Goal: Task Accomplishment & Management: Manage account settings

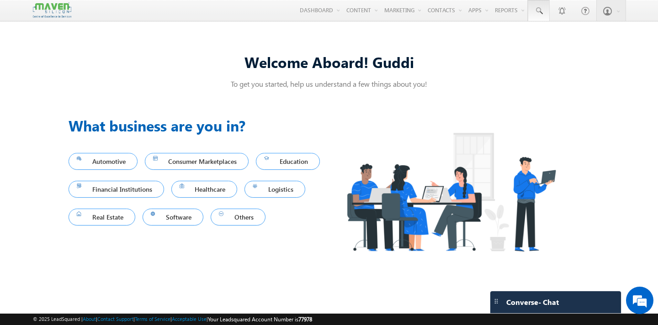
click at [540, 7] on span at bounding box center [538, 10] width 9 height 9
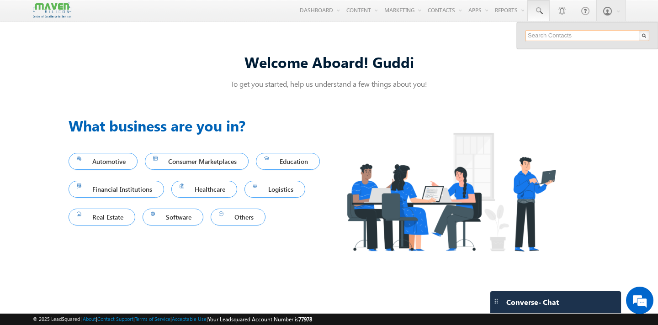
click at [546, 35] on input "text" at bounding box center [587, 35] width 124 height 11
paste input "8105108111"
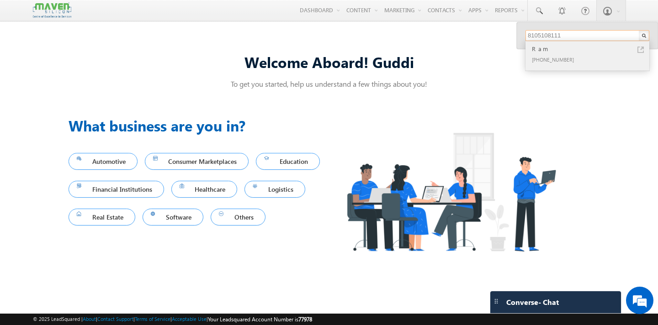
type input "8105108111"
click at [548, 58] on div "[PHONE_NUMBER]" at bounding box center [591, 59] width 122 height 11
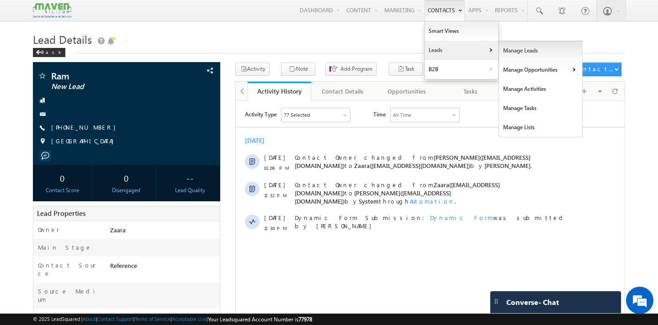
click at [506, 52] on link "Manage Leads" at bounding box center [541, 50] width 84 height 19
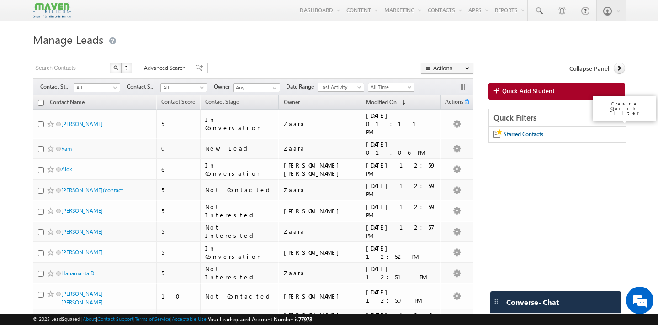
click at [614, 118] on icon at bounding box center [617, 117] width 6 height 6
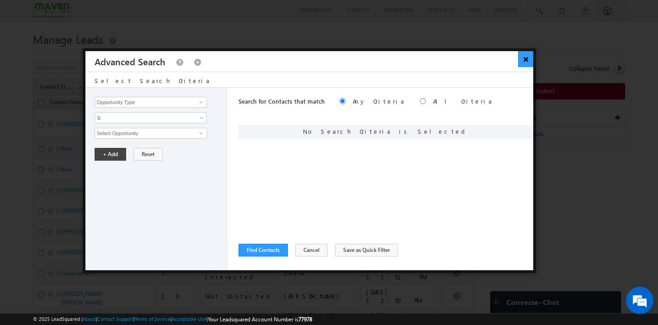
click at [527, 57] on button "×" at bounding box center [525, 59] width 15 height 16
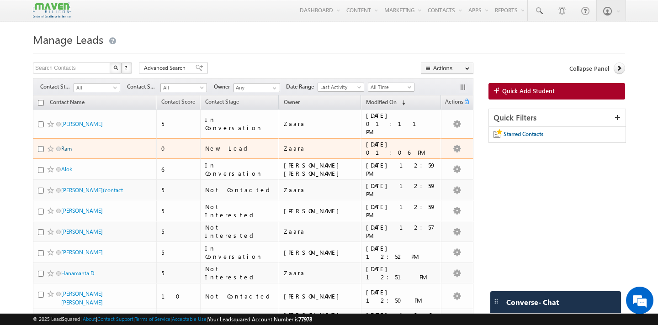
click at [68, 145] on link "Ram" at bounding box center [66, 148] width 11 height 7
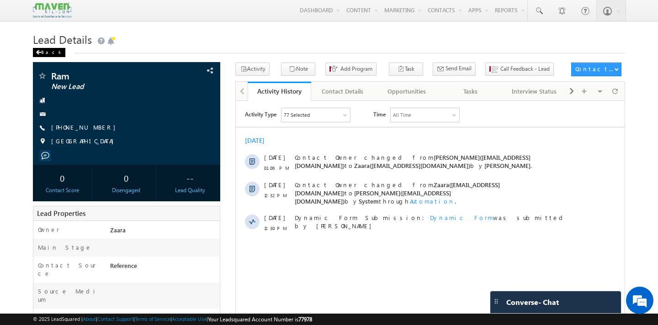
click at [43, 53] on div "Back" at bounding box center [49, 52] width 32 height 9
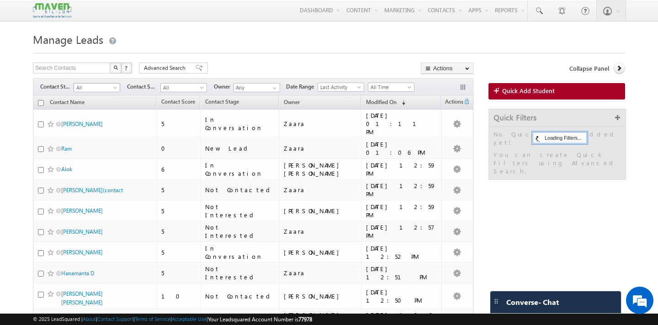
click at [105, 88] on span "All" at bounding box center [95, 88] width 43 height 8
click at [96, 108] on link "New Lead" at bounding box center [97, 107] width 46 height 8
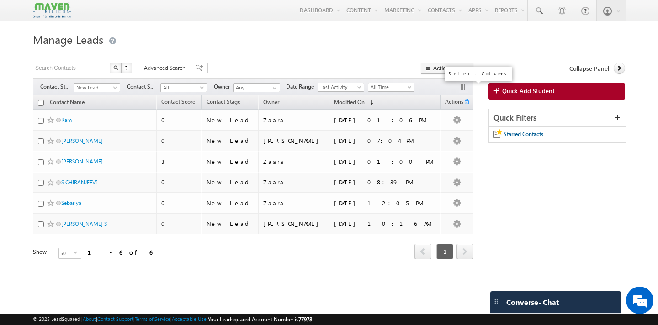
click at [464, 88] on button "button" at bounding box center [463, 88] width 9 height 9
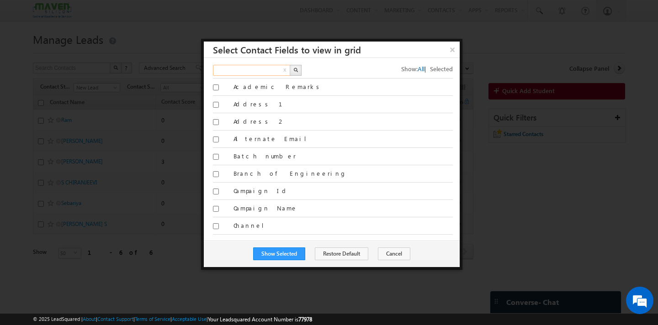
click at [253, 73] on input "text" at bounding box center [252, 70] width 78 height 11
type input "course"
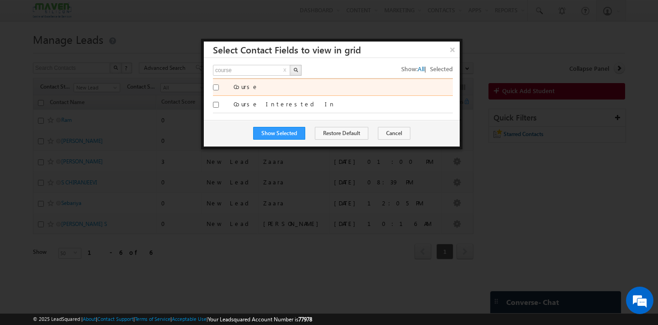
click at [216, 88] on input "Course" at bounding box center [216, 88] width 6 height 6
checkbox input "true"
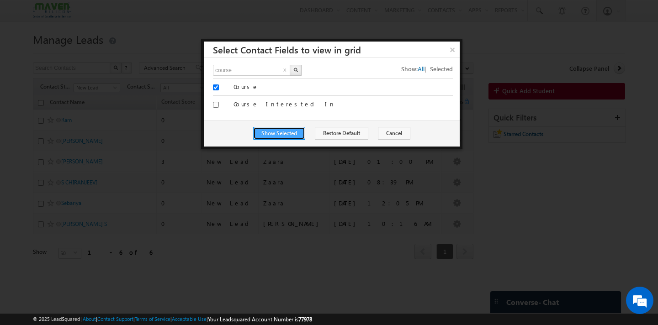
click at [289, 132] on button "Show Selected" at bounding box center [279, 133] width 52 height 13
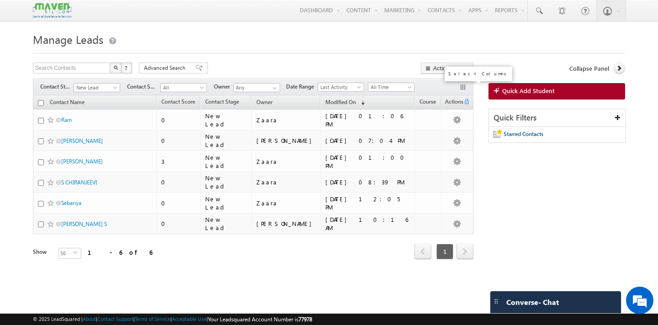
click at [463, 89] on button "button" at bounding box center [463, 88] width 9 height 9
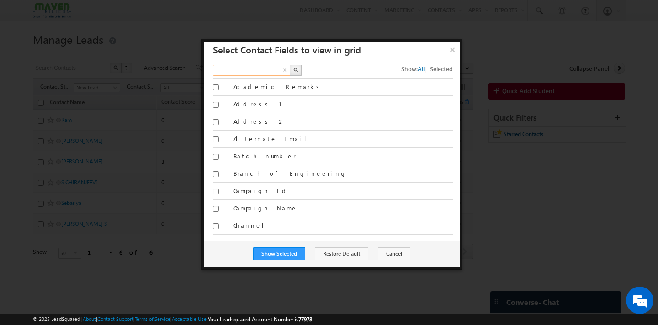
click at [241, 70] on input "text" at bounding box center [252, 70] width 78 height 11
type input "program"
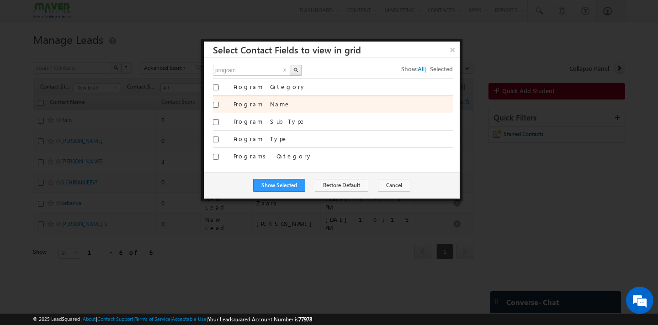
click at [258, 106] on label "Program Name" at bounding box center [342, 104] width 219 height 8
click at [219, 106] on input "Program Name" at bounding box center [216, 105] width 6 height 6
checkbox input "true"
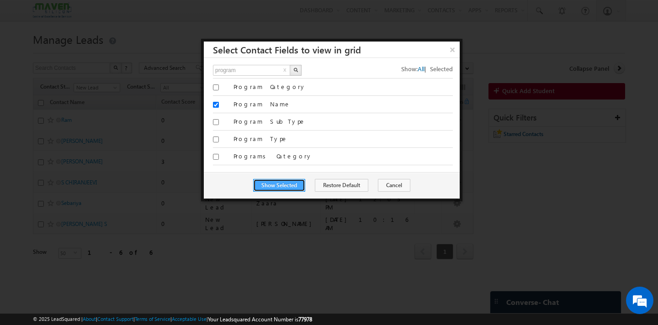
click at [287, 186] on button "Show Selected" at bounding box center [279, 185] width 52 height 13
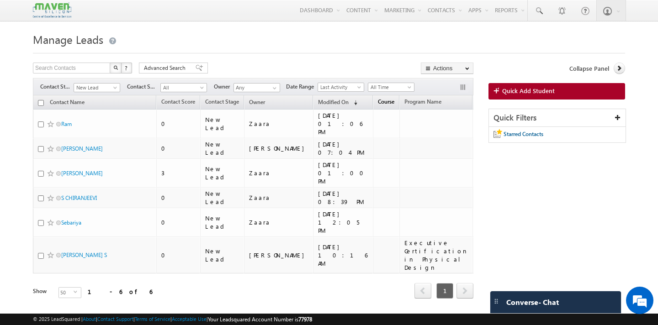
click at [378, 104] on span "Course" at bounding box center [386, 101] width 16 height 7
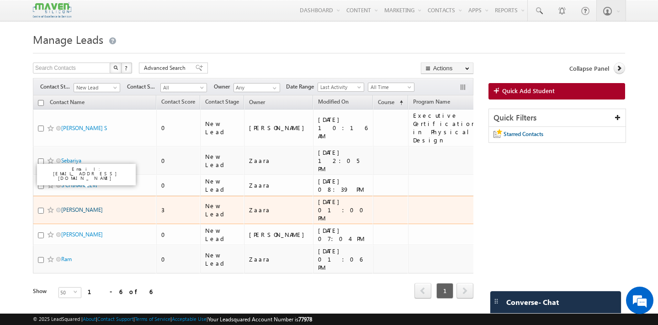
click at [76, 206] on link "[PERSON_NAME]" at bounding box center [82, 209] width 42 height 7
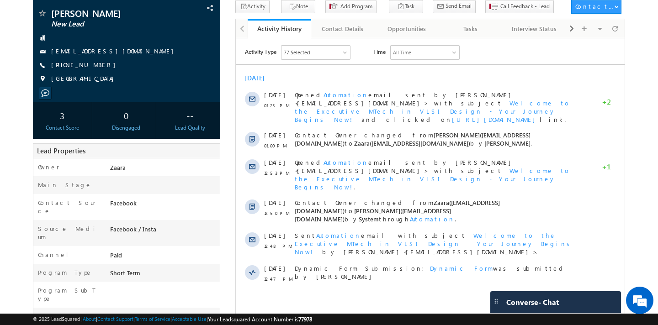
scroll to position [60, 0]
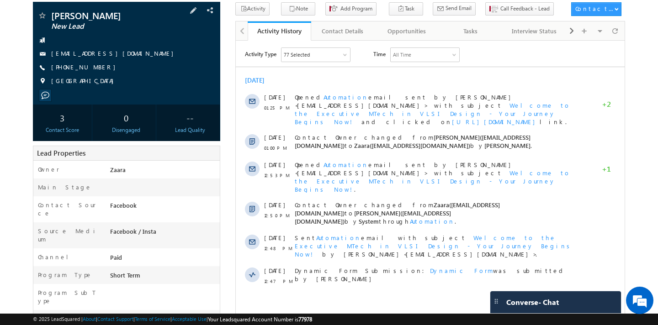
drag, startPoint x: 135, startPoint y: 55, endPoint x: 123, endPoint y: 55, distance: 11.4
click at [123, 55] on div "akshayarun.jain@gmail.com" at bounding box center [126, 53] width 178 height 9
copy div "akshayarun.jain@gmail.com"
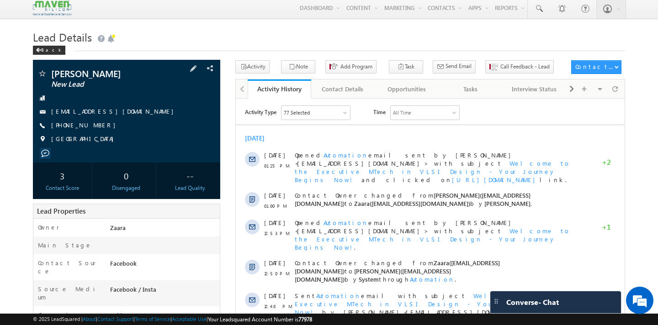
scroll to position [0, 0]
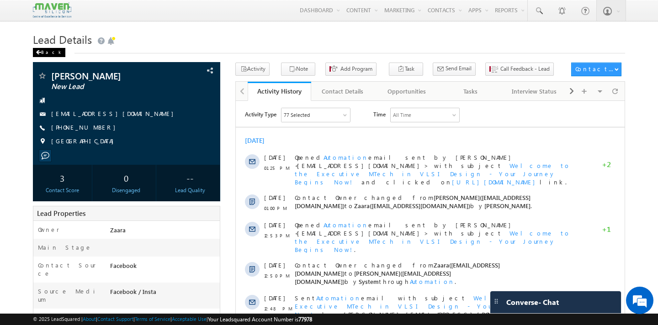
click at [48, 55] on div "Back" at bounding box center [49, 52] width 32 height 9
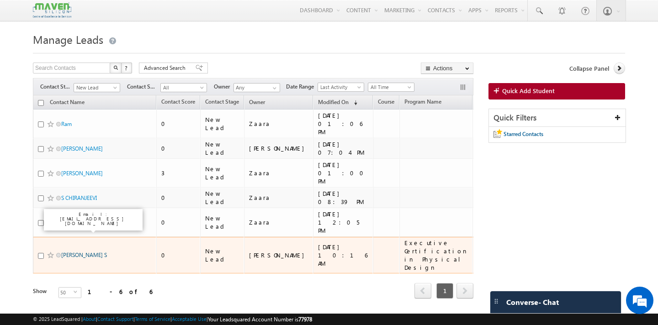
click at [75, 252] on link "[PERSON_NAME] S" at bounding box center [84, 255] width 46 height 7
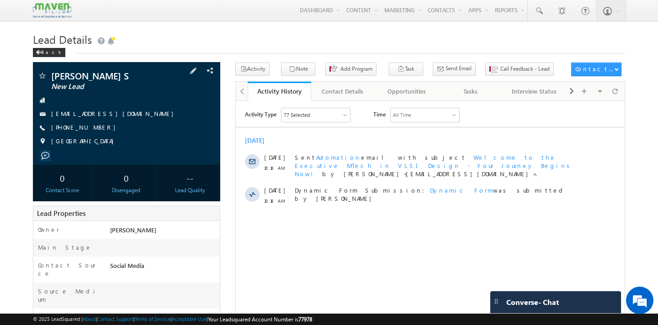
click at [119, 115] on div "priyasangili45@gmail.com" at bounding box center [126, 114] width 178 height 9
copy div "priyasangili45@gmail.com"
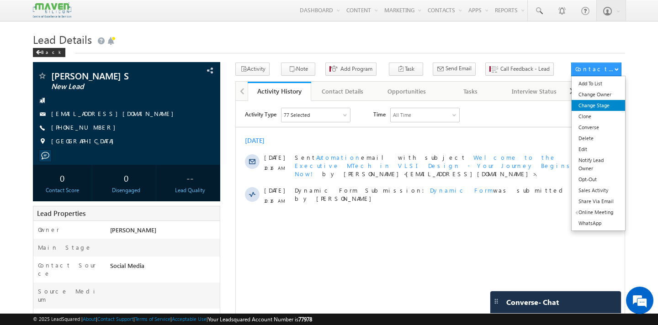
click at [601, 107] on link "Change Stage" at bounding box center [597, 105] width 53 height 11
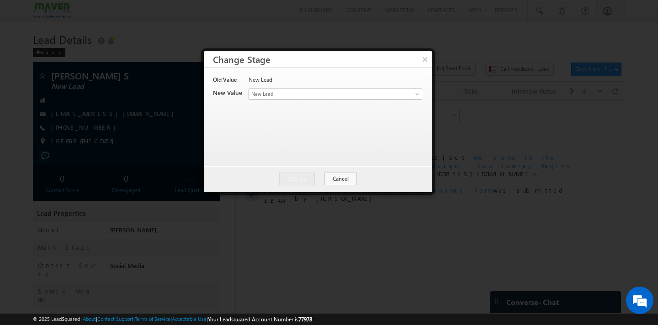
click at [280, 90] on span "New Lead" at bounding box center [320, 94] width 143 height 8
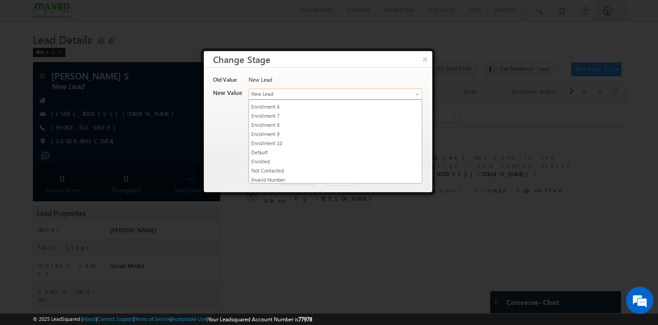
scroll to position [161, 0]
click at [505, 222] on div at bounding box center [329, 162] width 658 height 325
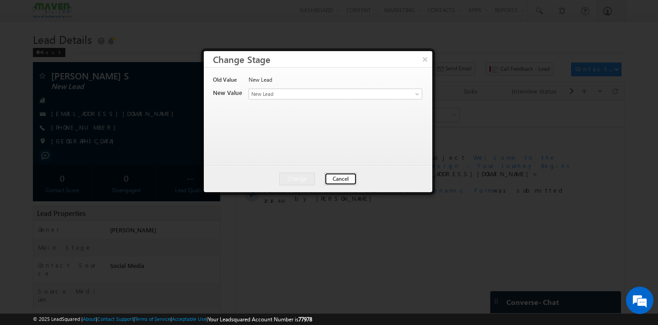
click at [343, 178] on button "Cancel" at bounding box center [340, 179] width 32 height 13
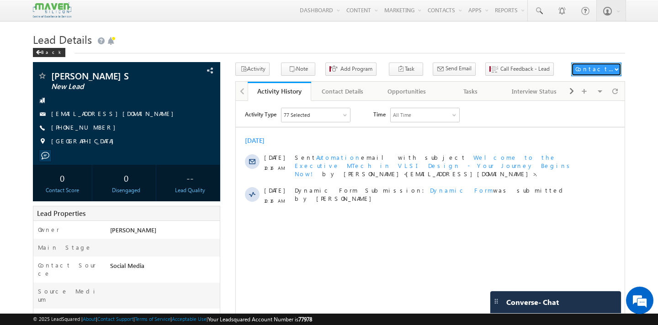
click at [603, 75] on button "Contact Actions" at bounding box center [596, 70] width 50 height 14
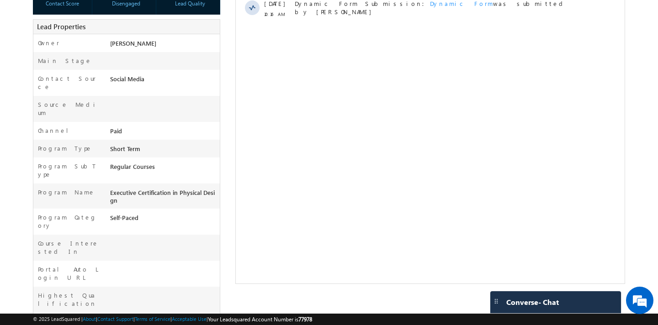
scroll to position [187, 0]
click at [129, 239] on div at bounding box center [164, 245] width 112 height 13
click at [212, 27] on span at bounding box center [211, 26] width 10 height 10
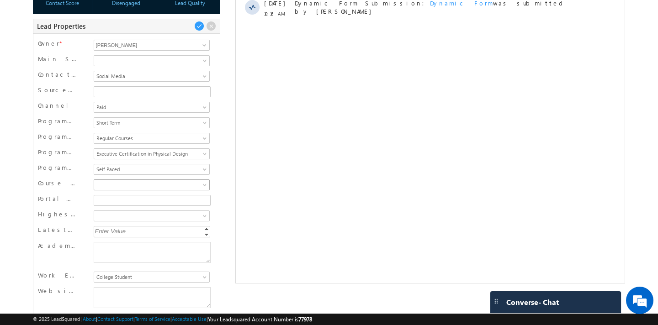
click at [110, 186] on span at bounding box center [150, 185] width 113 height 8
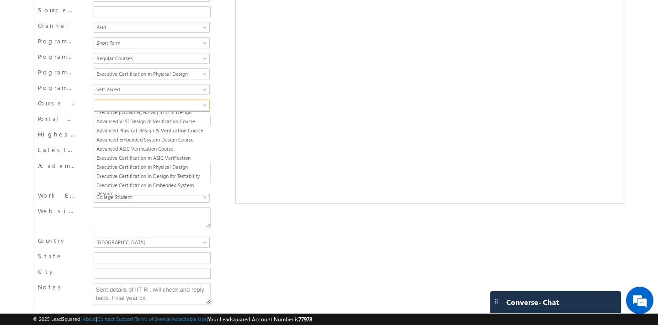
scroll to position [0, 0]
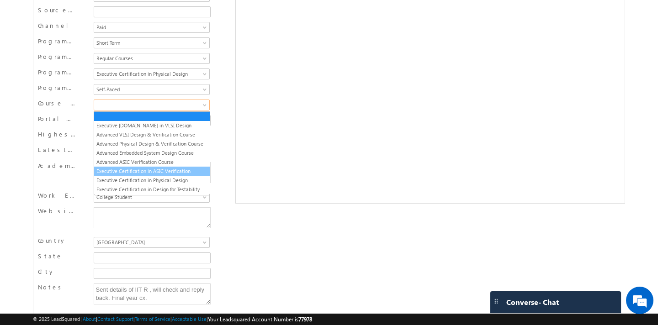
click at [163, 173] on link "Executive Certification in ASIC Verification" at bounding box center [152, 171] width 116 height 8
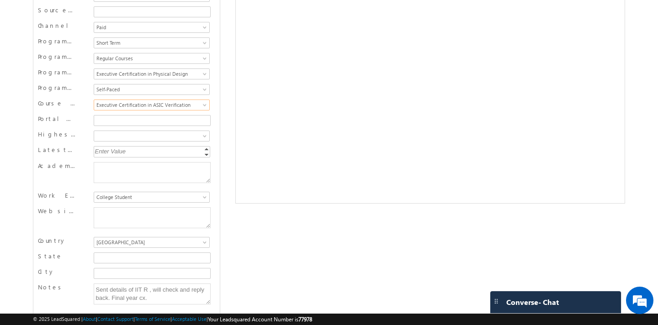
click at [275, 242] on div "Priyadharshini S New Lead India --" at bounding box center [329, 56] width 592 height 522
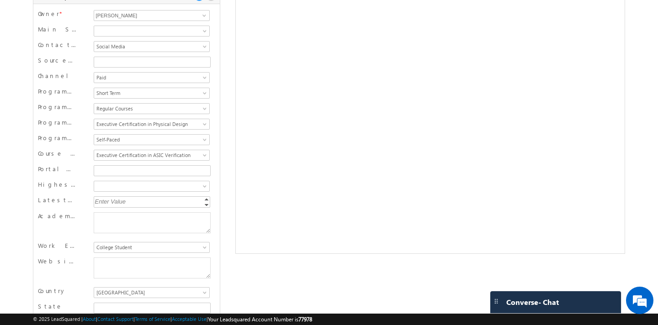
scroll to position [216, 0]
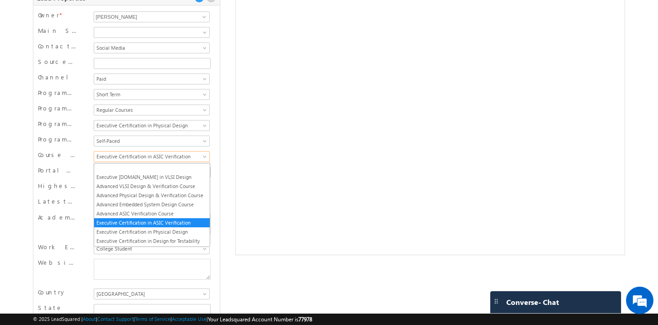
click at [199, 159] on span "Executive Certification in ASIC Verification" at bounding box center [150, 157] width 113 height 8
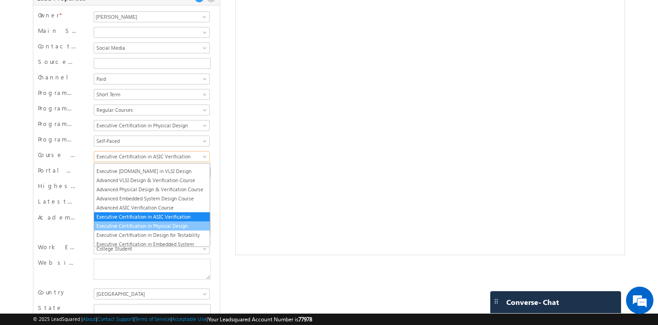
scroll to position [0, 0]
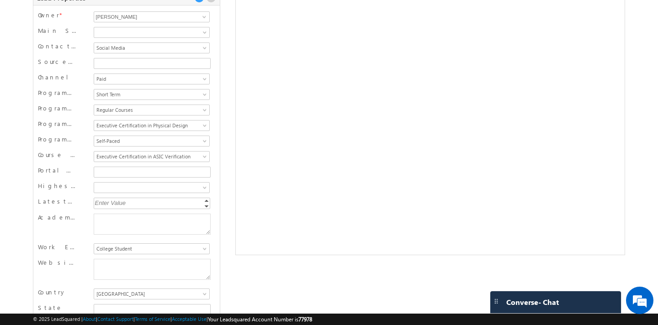
click at [323, 255] on div at bounding box center [430, 70] width 390 height 370
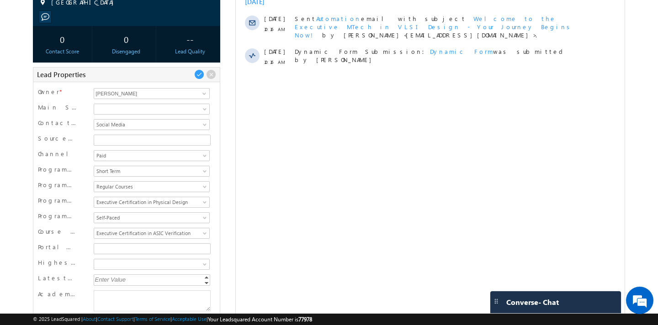
scroll to position [283, 0]
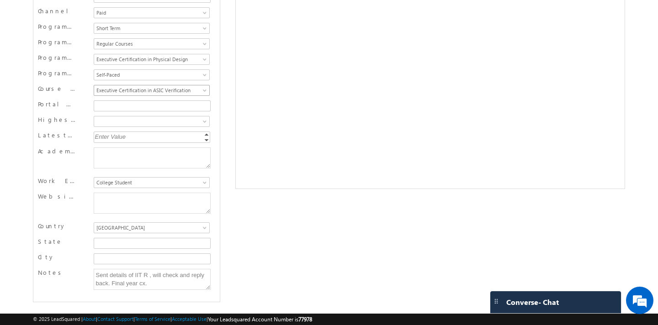
click at [198, 92] on span "Executive Certification in ASIC Verification" at bounding box center [150, 90] width 113 height 8
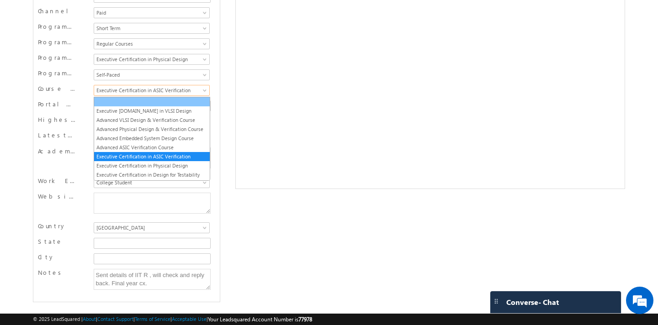
click at [190, 102] on link at bounding box center [152, 102] width 116 height 8
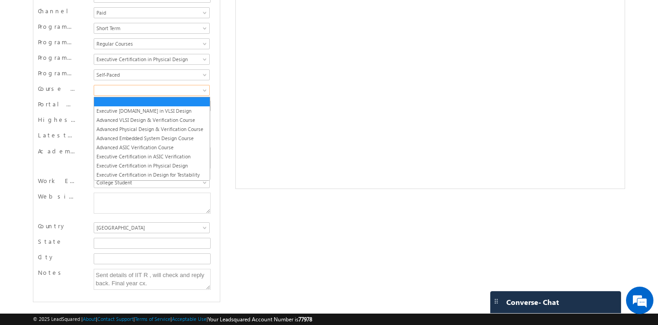
click at [208, 93] on span at bounding box center [205, 92] width 7 height 7
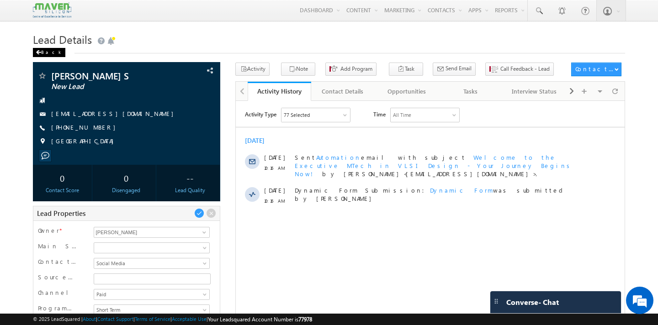
click at [42, 53] on div "Back" at bounding box center [49, 52] width 32 height 9
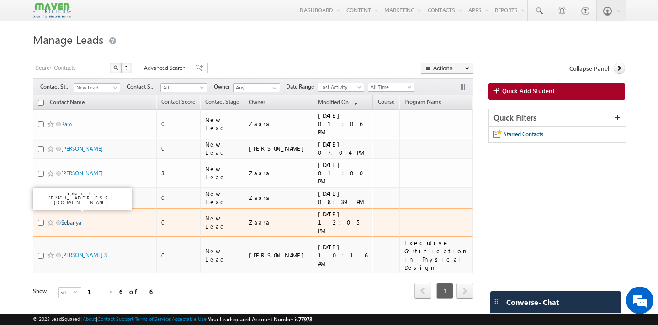
click at [69, 219] on link "Sebariya" at bounding box center [71, 222] width 20 height 7
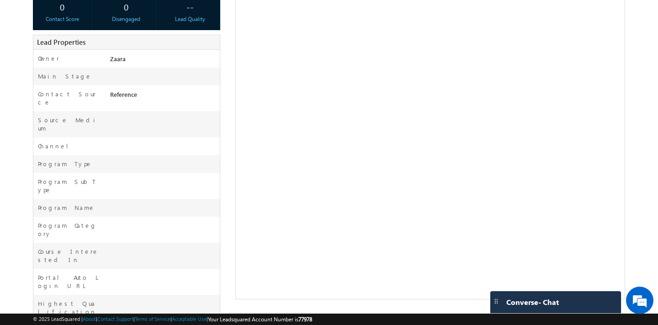
scroll to position [171, 0]
click at [213, 39] on span at bounding box center [211, 42] width 10 height 10
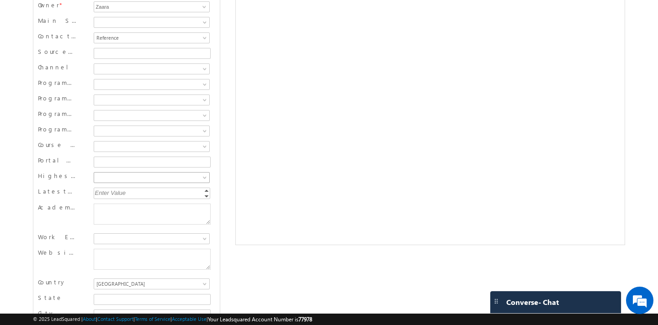
scroll to position [225, 0]
click at [107, 148] on span at bounding box center [150, 147] width 113 height 8
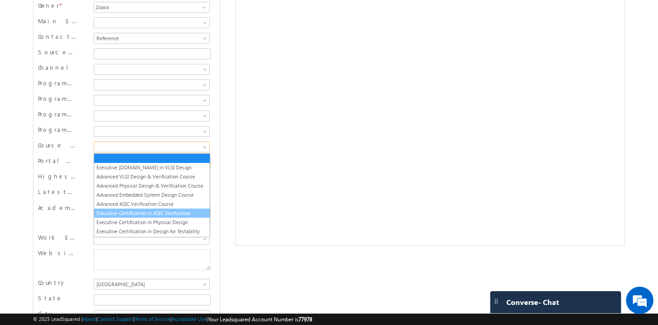
click at [144, 213] on link "Executive Certification in ASIC Verification" at bounding box center [152, 213] width 116 height 8
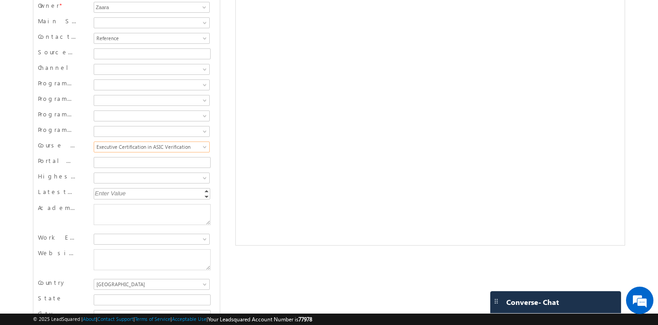
click at [287, 256] on div "Sebariya New Lead" at bounding box center [329, 98] width 592 height 522
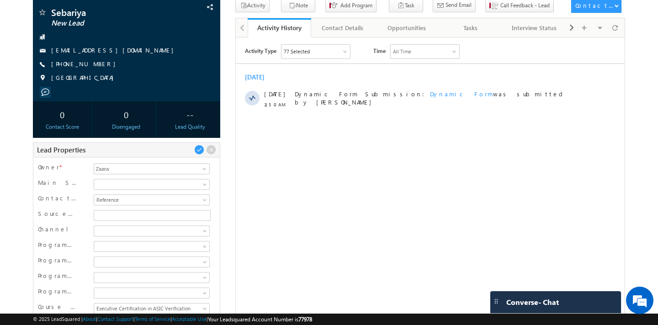
scroll to position [0, 0]
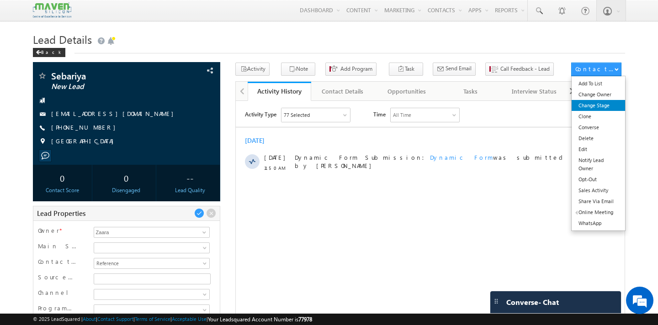
click at [603, 104] on link "Change Stage" at bounding box center [597, 105] width 53 height 11
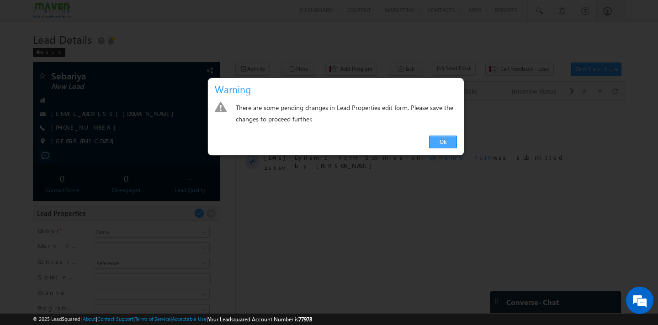
click at [446, 144] on link "Ok" at bounding box center [443, 142] width 28 height 13
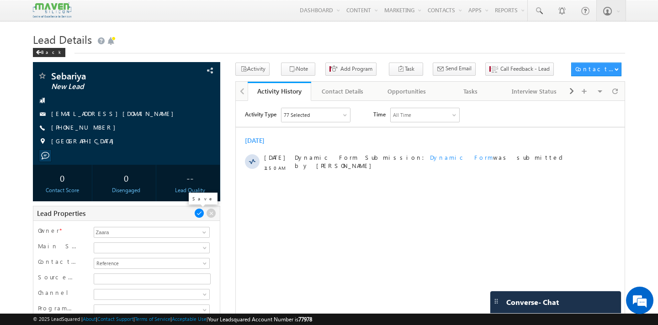
click at [196, 216] on span at bounding box center [199, 213] width 10 height 10
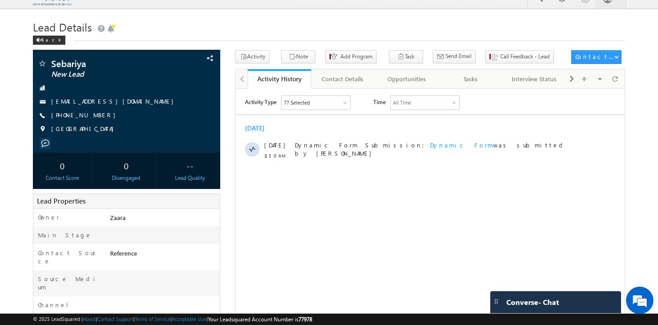
scroll to position [6, 0]
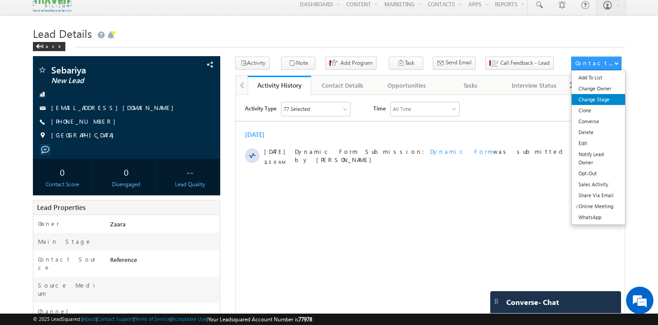
click at [601, 100] on link "Change Stage" at bounding box center [597, 99] width 53 height 11
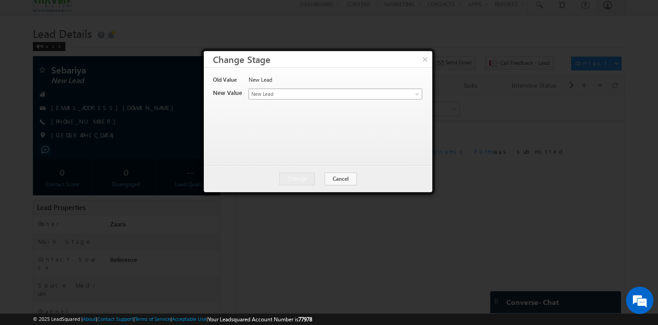
click at [265, 93] on span "New Lead" at bounding box center [320, 94] width 143 height 8
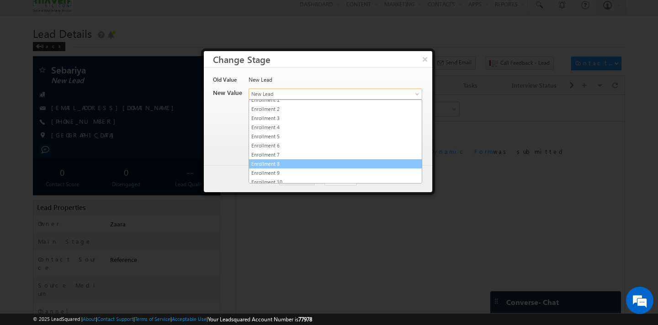
scroll to position [173, 0]
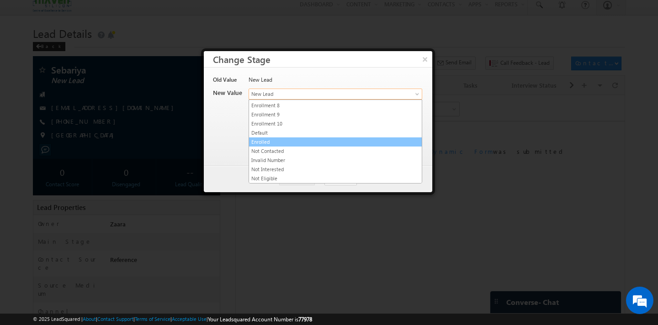
click at [267, 144] on link "Enrolled" at bounding box center [335, 142] width 173 height 8
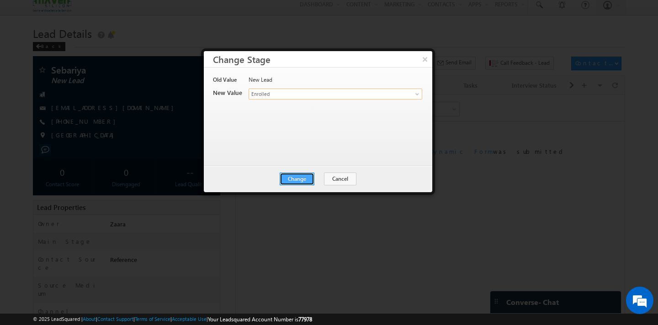
click at [301, 181] on button "Change" at bounding box center [297, 179] width 35 height 13
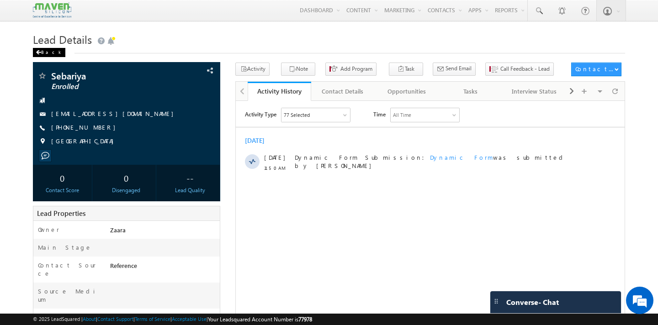
click at [50, 53] on div "Back" at bounding box center [49, 52] width 32 height 9
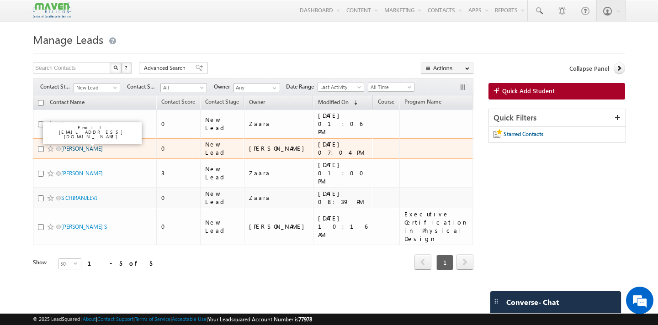
click at [74, 145] on link "[PERSON_NAME]" at bounding box center [82, 148] width 42 height 7
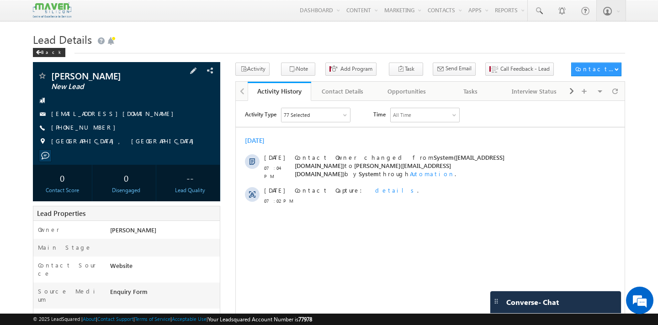
drag, startPoint x: 138, startPoint y: 125, endPoint x: 131, endPoint y: 123, distance: 7.1
click at [131, 119] on div "[EMAIL_ADDRESS][DOMAIN_NAME]" at bounding box center [126, 114] width 178 height 9
copy div "[EMAIL_ADDRESS][DOMAIN_NAME]"
click at [42, 54] on div "Back" at bounding box center [49, 52] width 32 height 9
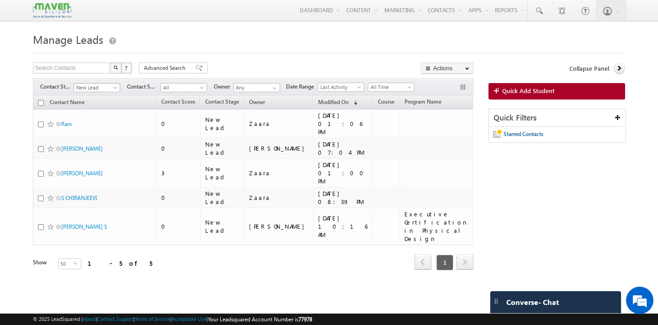
click at [115, 87] on span at bounding box center [115, 89] width 7 height 7
click at [95, 116] on link "Interested" at bounding box center [97, 116] width 46 height 8
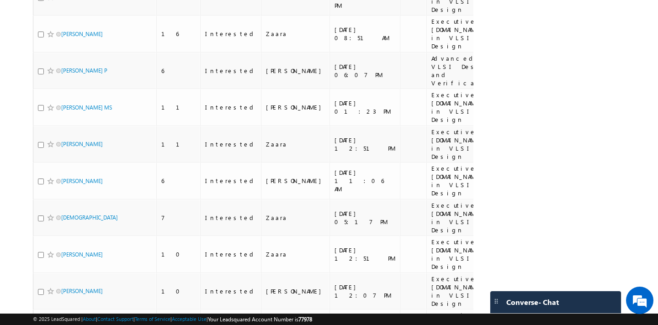
scroll to position [166, 0]
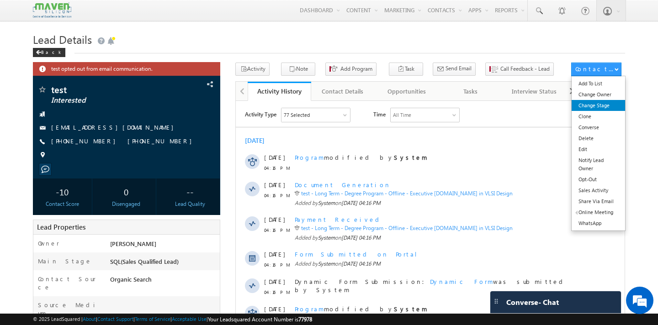
click at [609, 107] on link "Change Stage" at bounding box center [597, 105] width 53 height 11
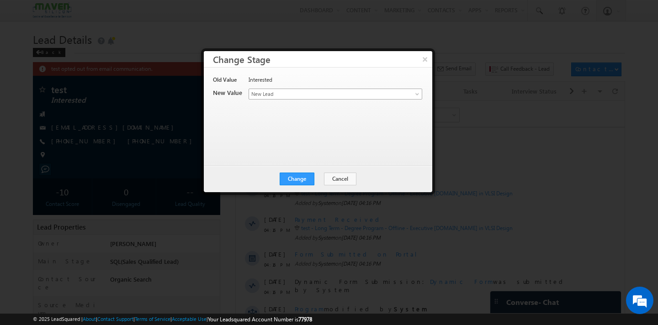
click at [302, 93] on span "New Lead" at bounding box center [320, 94] width 143 height 8
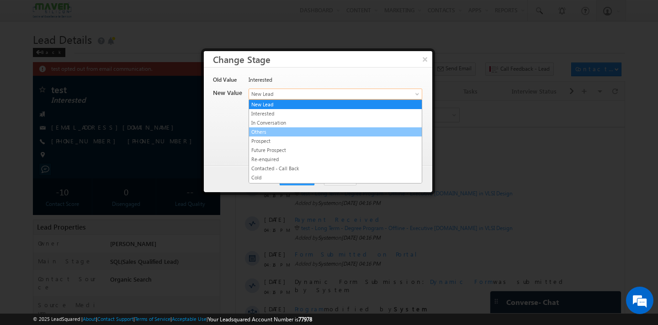
click at [263, 132] on link "Others" at bounding box center [335, 132] width 173 height 8
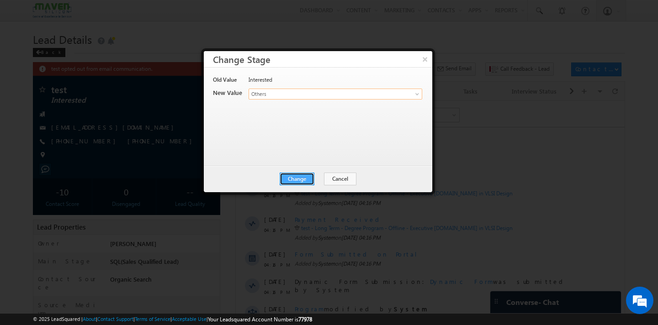
click at [304, 178] on button "Change" at bounding box center [297, 179] width 35 height 13
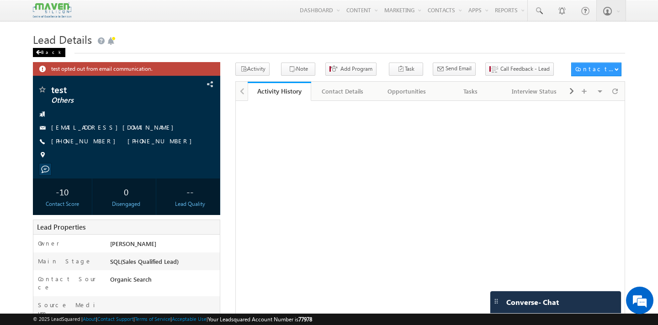
click at [44, 53] on div "Back" at bounding box center [49, 52] width 32 height 9
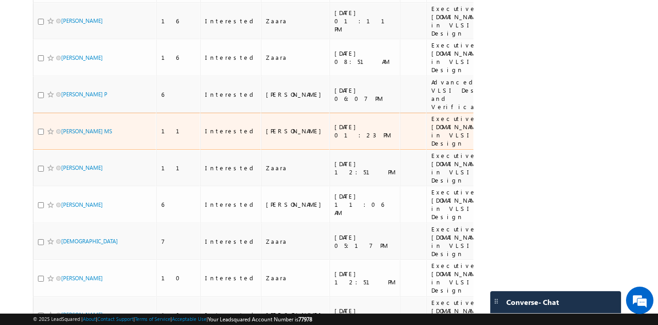
scroll to position [149, 0]
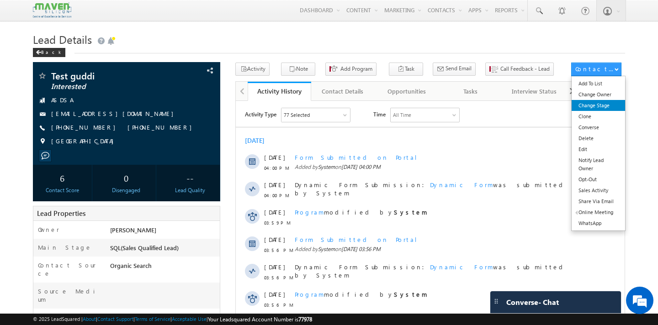
click at [599, 107] on link "Change Stage" at bounding box center [597, 105] width 53 height 11
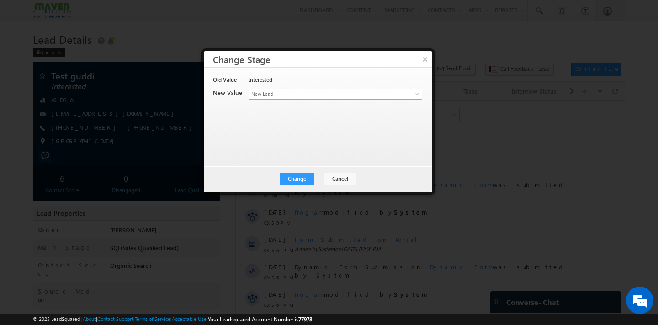
click at [291, 94] on span "New Lead" at bounding box center [320, 94] width 143 height 8
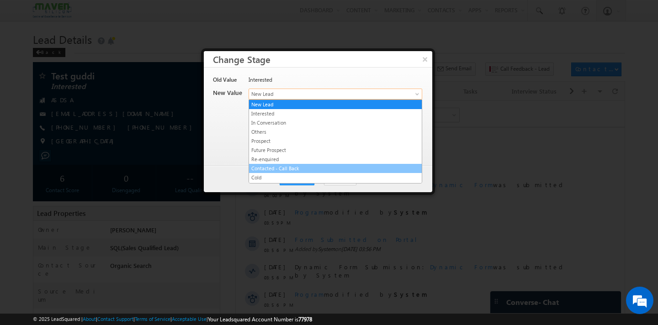
scroll to position [25, 0]
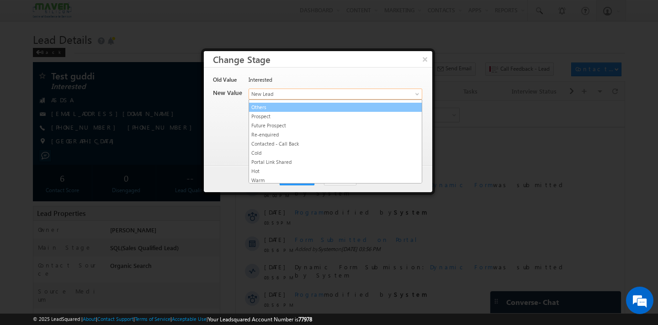
click at [267, 109] on link "Others" at bounding box center [335, 107] width 173 height 8
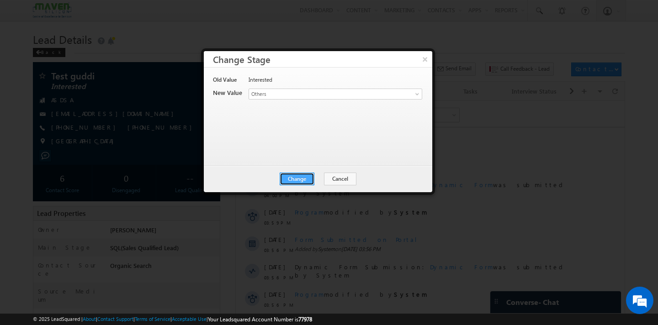
click at [297, 178] on button "Change" at bounding box center [297, 179] width 35 height 13
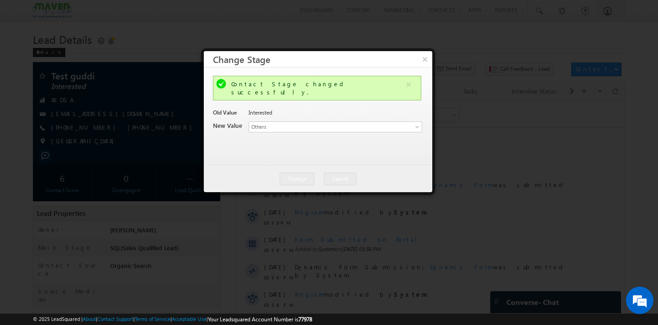
scroll to position [0, 0]
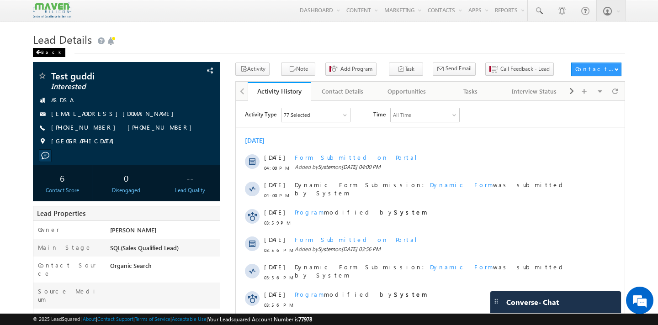
click at [46, 56] on div "Back" at bounding box center [49, 52] width 32 height 9
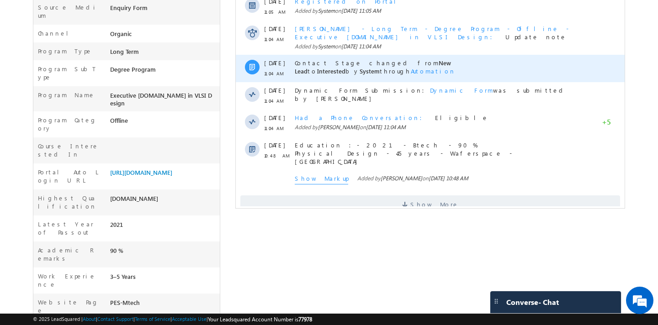
scroll to position [289, 0]
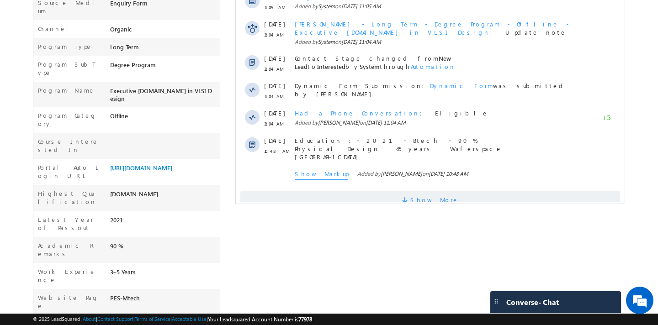
click at [410, 197] on span at bounding box center [406, 201] width 8 height 9
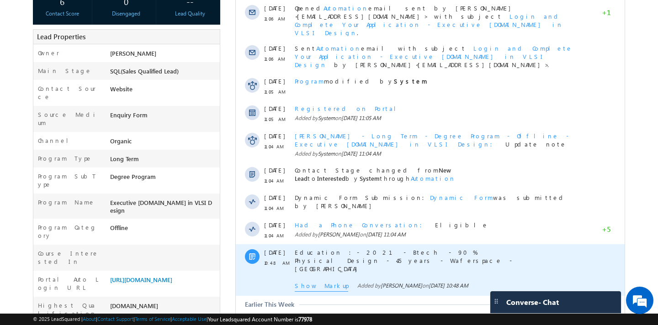
scroll to position [0, 0]
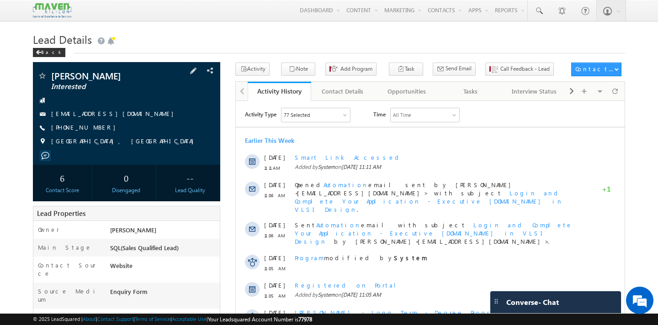
drag, startPoint x: 119, startPoint y: 113, endPoint x: 115, endPoint y: 117, distance: 5.8
click at [115, 117] on div "jeevanjm709@gmail.com" at bounding box center [126, 114] width 178 height 9
copy div "jeevanjm709@gmail.com"
click at [48, 55] on div "Back" at bounding box center [49, 52] width 32 height 9
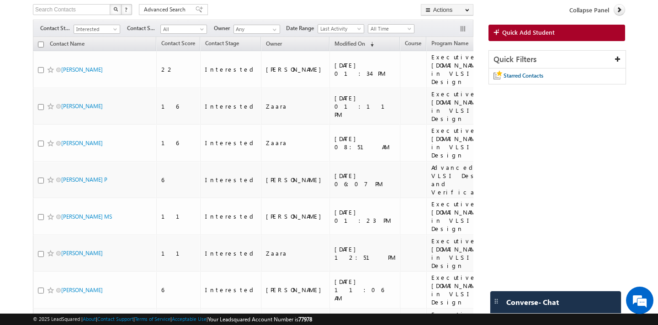
scroll to position [58, 0]
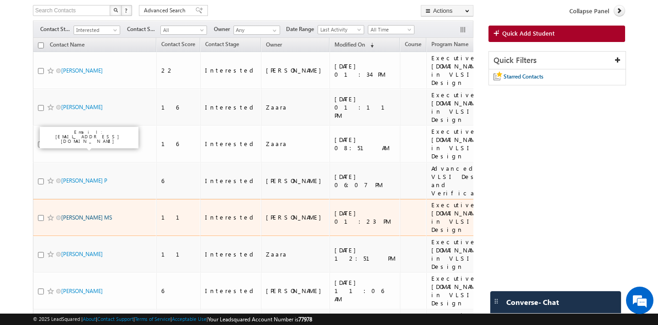
click at [66, 214] on link "[PERSON_NAME] MS" at bounding box center [86, 217] width 51 height 7
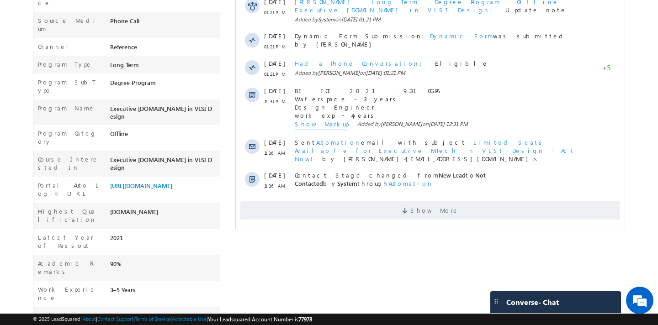
scroll to position [281, 0]
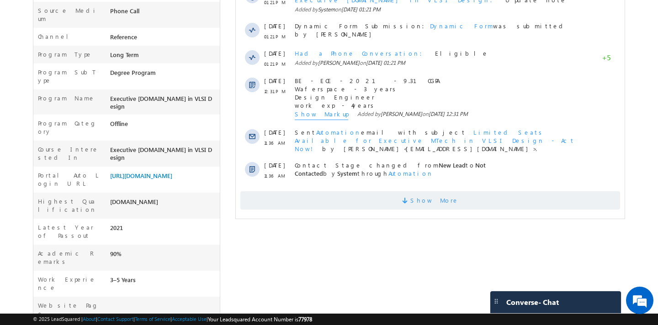
click at [410, 198] on span at bounding box center [406, 202] width 8 height 9
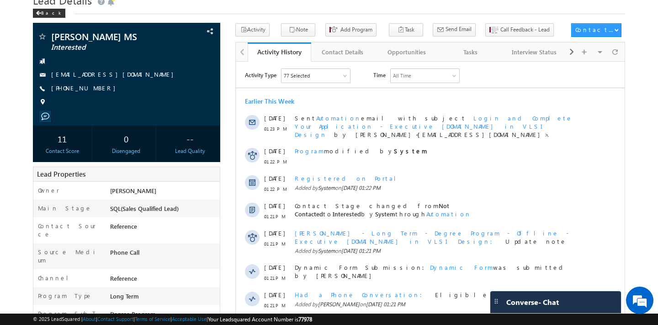
scroll to position [0, 0]
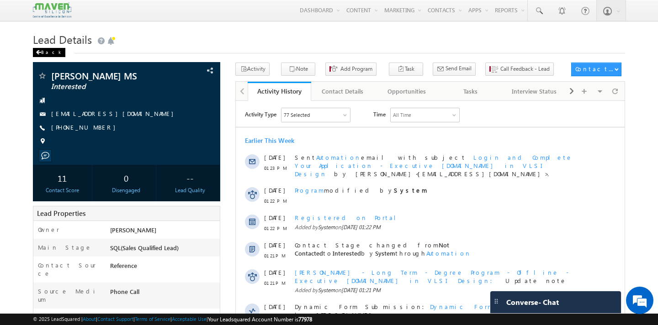
click at [46, 53] on div "Back" at bounding box center [49, 52] width 32 height 9
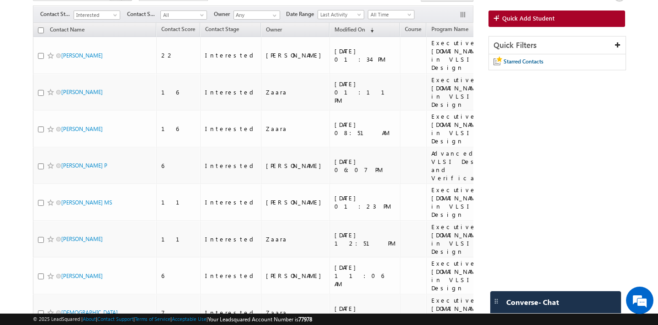
scroll to position [72, 0]
click at [258, 18] on input "Any" at bounding box center [256, 15] width 47 height 9
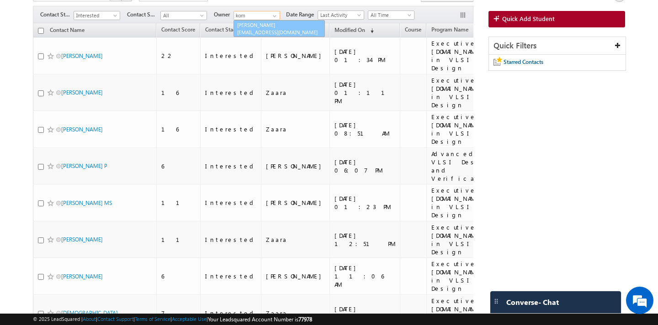
click at [265, 32] on span "[EMAIL_ADDRESS][DOMAIN_NAME]" at bounding box center [278, 32] width 82 height 7
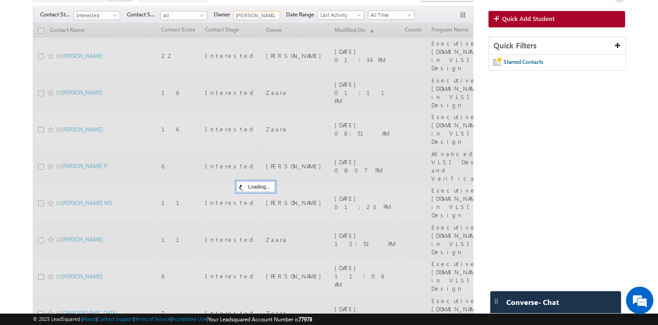
scroll to position [0, 0]
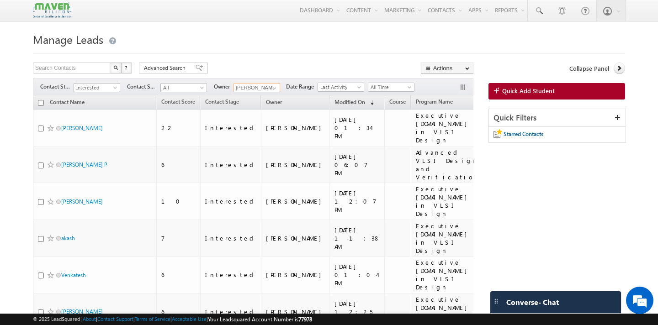
type input "[PERSON_NAME]"
click at [537, 7] on span at bounding box center [538, 10] width 9 height 9
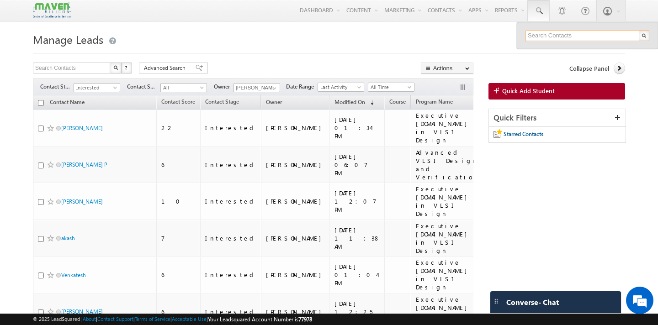
click at [538, 34] on input "text" at bounding box center [587, 35] width 124 height 11
paste input "durgakrishnakumar04@gmail.com"
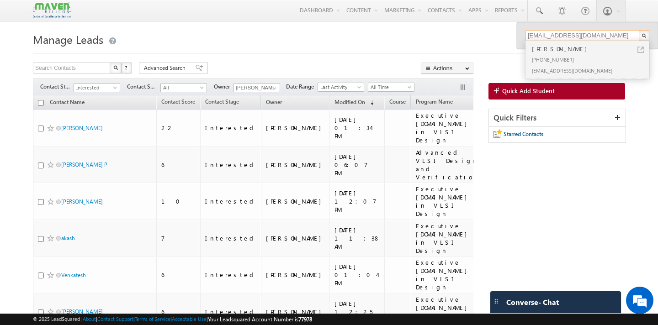
type input "durgakrishnakumar04@gmail.com"
click at [553, 57] on div "+91-8592905463" at bounding box center [591, 59] width 122 height 11
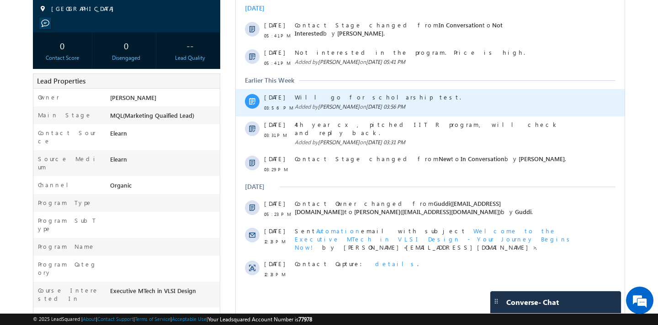
scroll to position [132, 0]
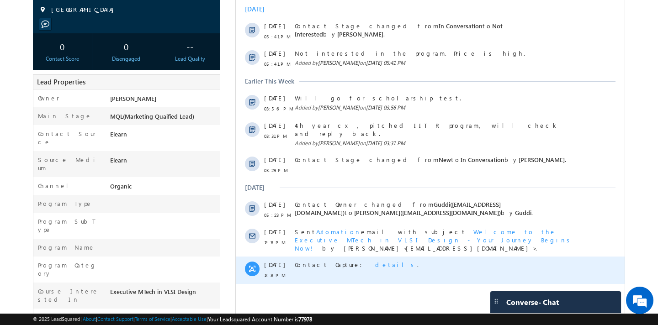
click at [375, 261] on span "details" at bounding box center [396, 265] width 42 height 8
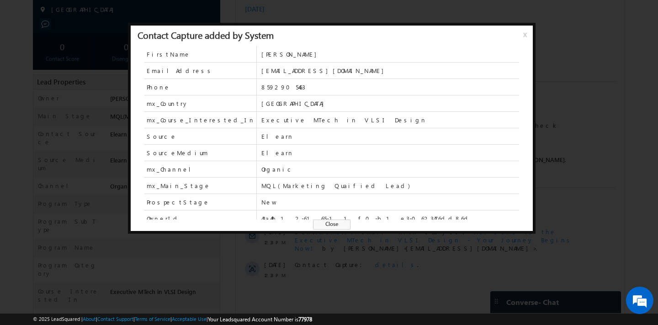
scroll to position [40, 0]
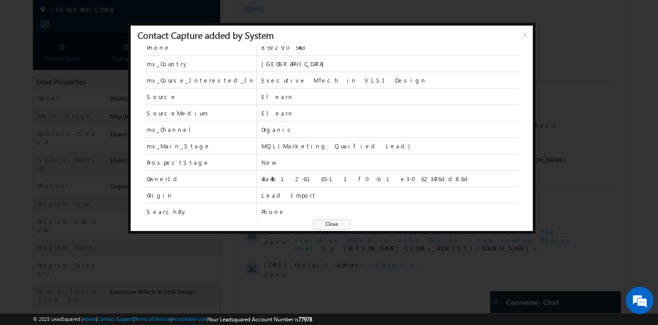
click at [337, 223] on span "Close" at bounding box center [331, 225] width 37 height 10
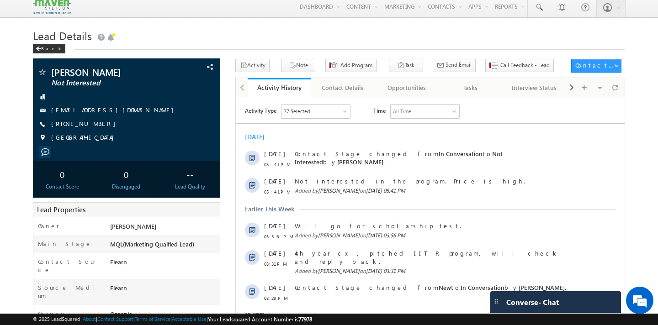
scroll to position [0, 0]
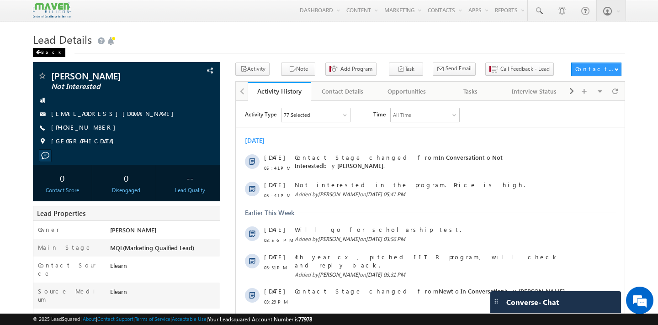
click at [43, 54] on div "Back" at bounding box center [49, 52] width 32 height 9
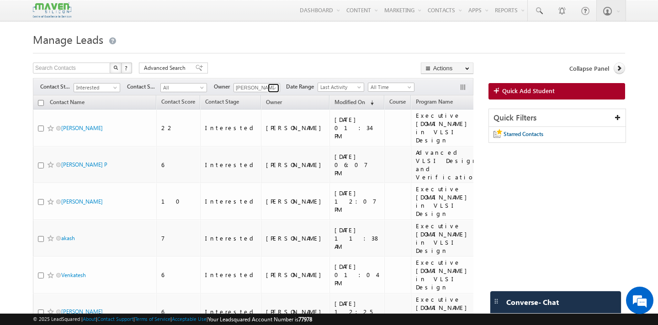
click at [268, 93] on link at bounding box center [273, 88] width 11 height 9
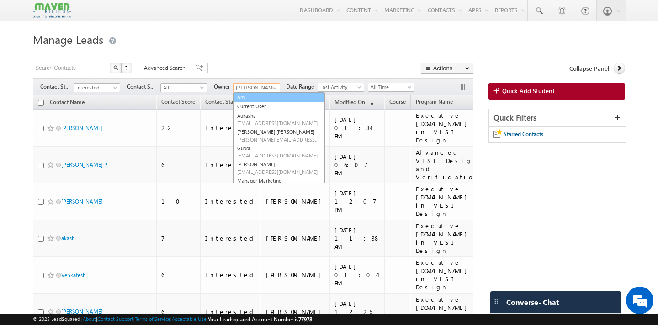
click at [257, 101] on link "Any" at bounding box center [278, 97] width 91 height 11
type input "Any"
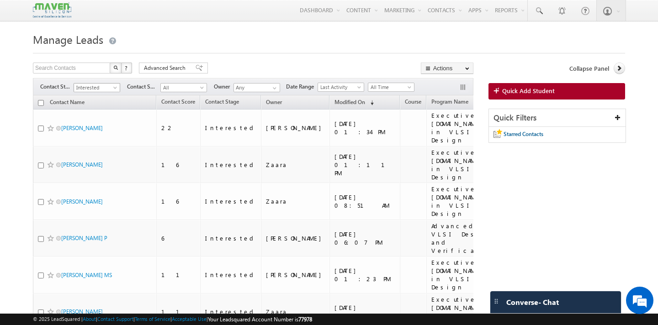
click at [112, 92] on span at bounding box center [115, 89] width 7 height 7
click at [98, 163] on link "Re-enquired" at bounding box center [97, 162] width 46 height 8
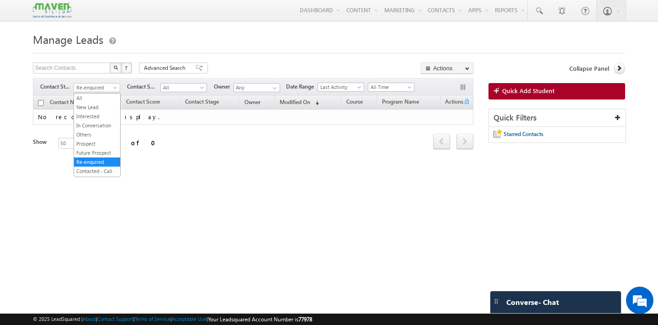
click at [115, 87] on span at bounding box center [115, 89] width 7 height 7
click at [101, 99] on link "All" at bounding box center [97, 98] width 46 height 8
